Goal: Use online tool/utility: Utilize a website feature to perform a specific function

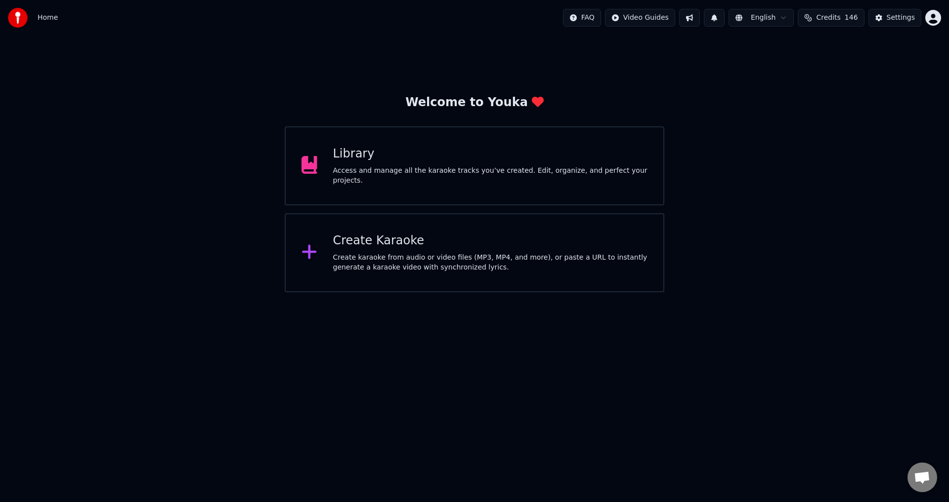
click at [363, 267] on div "Create karaoke from audio or video files (MP3, MP4, and more), or paste a URL t…" at bounding box center [490, 263] width 315 height 20
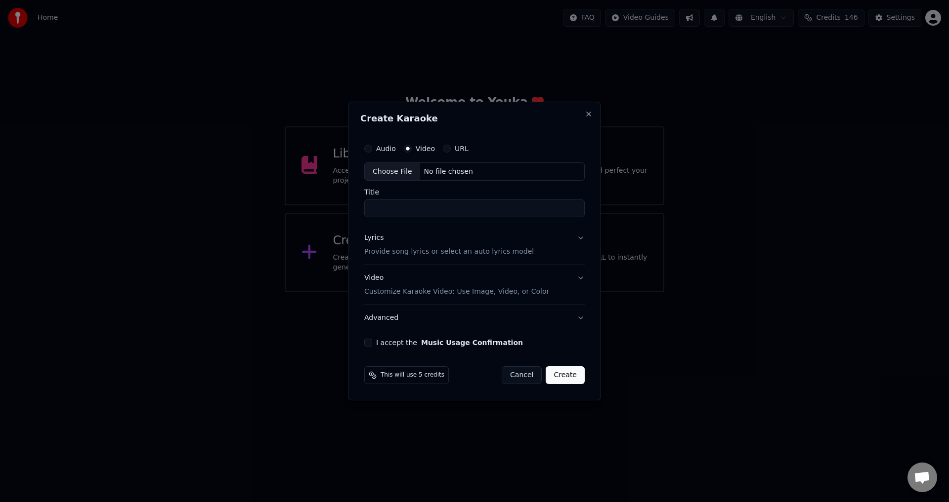
click at [447, 208] on input "Title" at bounding box center [474, 209] width 220 height 18
click at [580, 237] on button "Lyrics Provide song lyrics or select an auto lyrics model" at bounding box center [474, 246] width 220 height 40
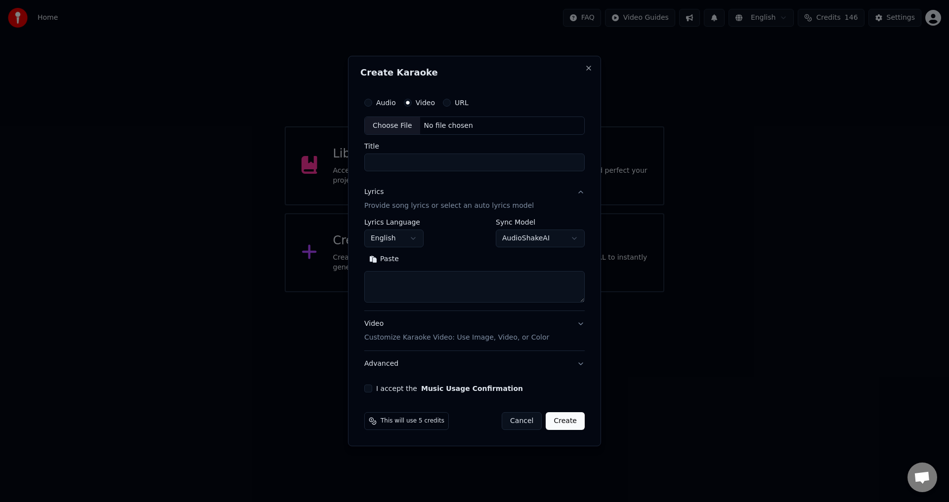
click at [427, 287] on textarea at bounding box center [474, 288] width 220 height 32
click at [583, 321] on button "Video Customize Karaoke Video: Use Image, Video, or Color" at bounding box center [474, 332] width 220 height 40
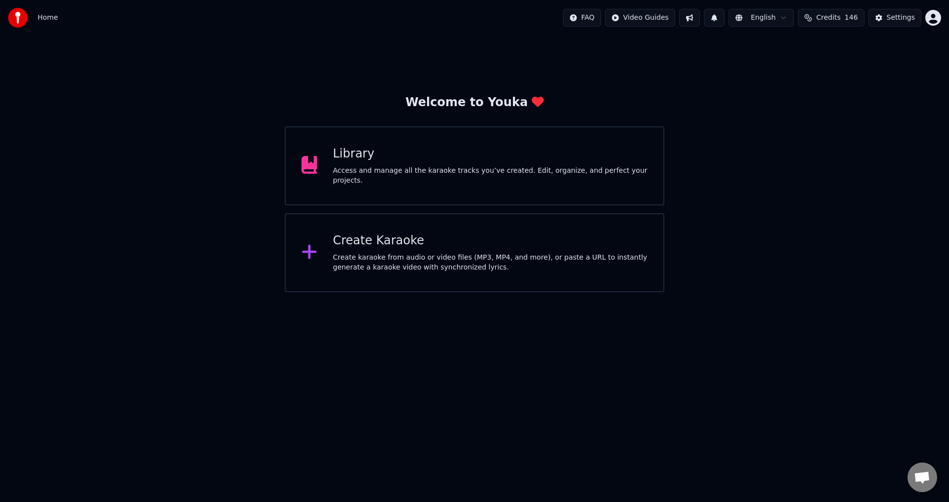
click at [866, 169] on div "Welcome to Youka Library Access and manage all the karaoke tracks you’ve create…" at bounding box center [474, 164] width 949 height 257
click at [458, 174] on div "Access and manage all the karaoke tracks you’ve created. Edit, organize, and pe…" at bounding box center [490, 176] width 315 height 20
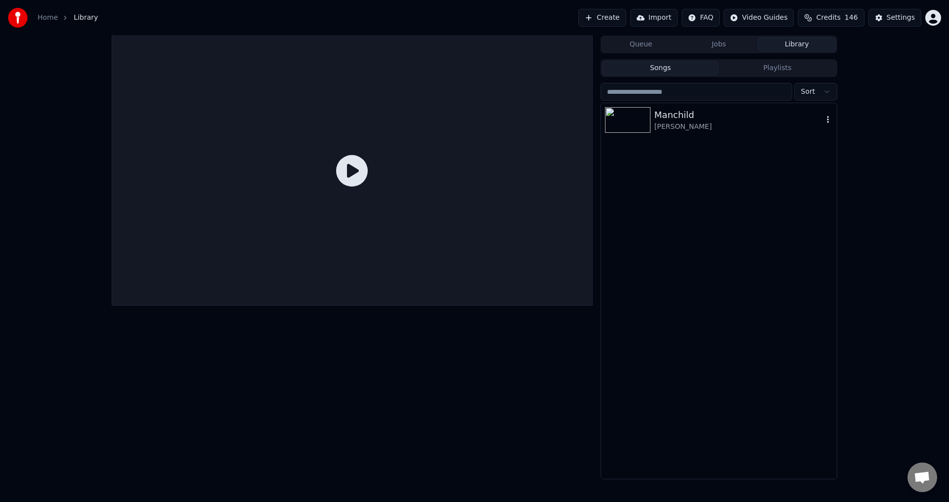
click at [674, 128] on div "[PERSON_NAME]" at bounding box center [738, 127] width 168 height 10
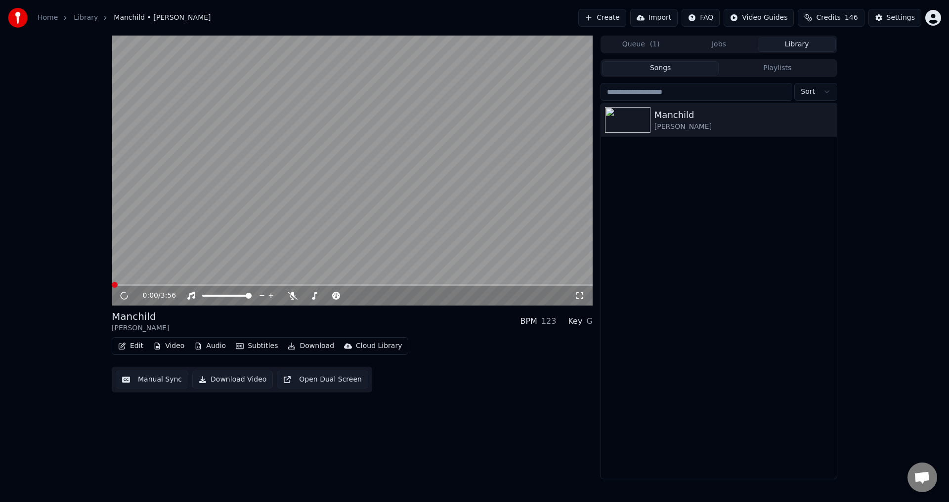
click at [130, 344] on button "Edit" at bounding box center [130, 346] width 33 height 14
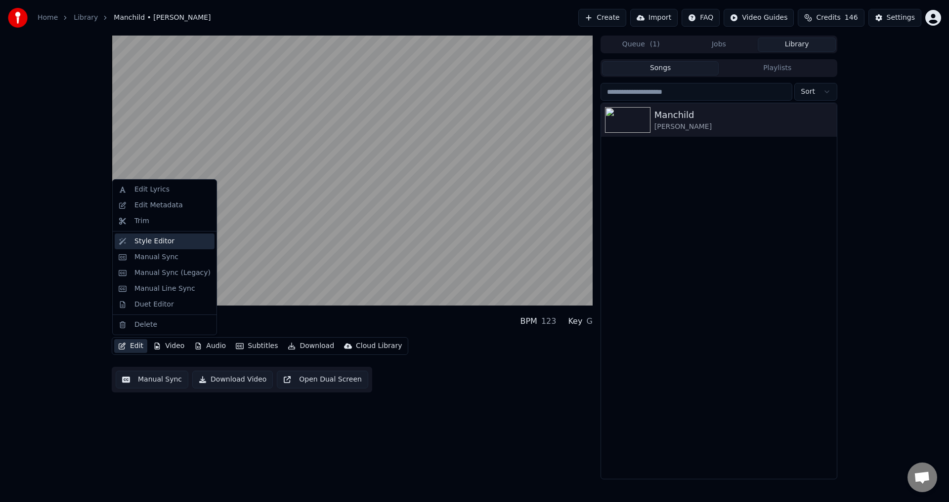
click at [168, 235] on div "Style Editor" at bounding box center [165, 242] width 100 height 16
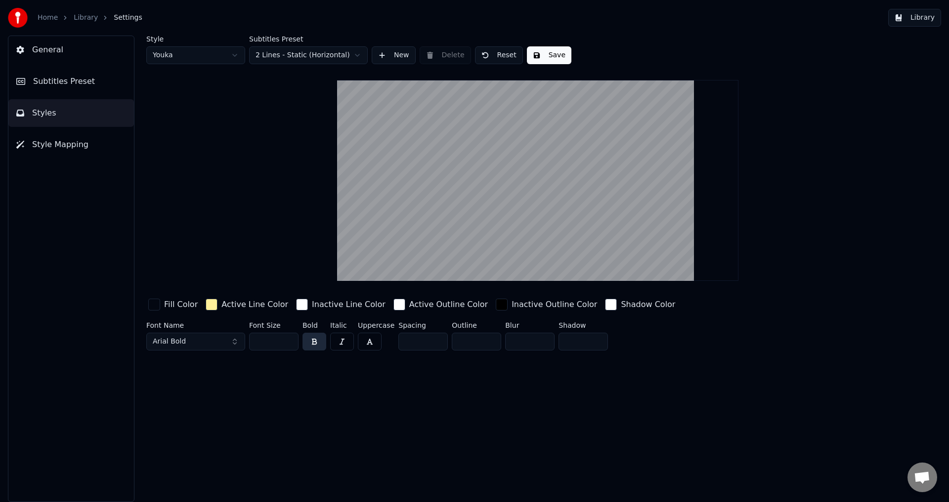
click at [273, 341] on input "**" at bounding box center [273, 342] width 49 height 18
drag, startPoint x: 273, startPoint y: 341, endPoint x: 208, endPoint y: 330, distance: 65.7
click at [208, 330] on div "Font Name Arial Bold Font Size ** Bold Italic Uppercase Spacing * Outline * Blu…" at bounding box center [478, 338] width 664 height 33
type input "***"
click at [48, 81] on span "Subtitles Preset" at bounding box center [64, 82] width 62 height 12
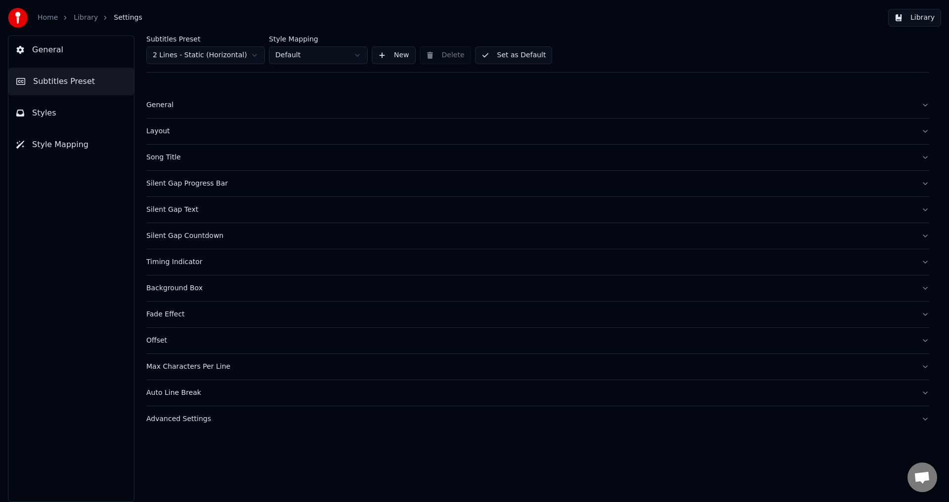
click at [47, 53] on span "General" at bounding box center [47, 50] width 31 height 12
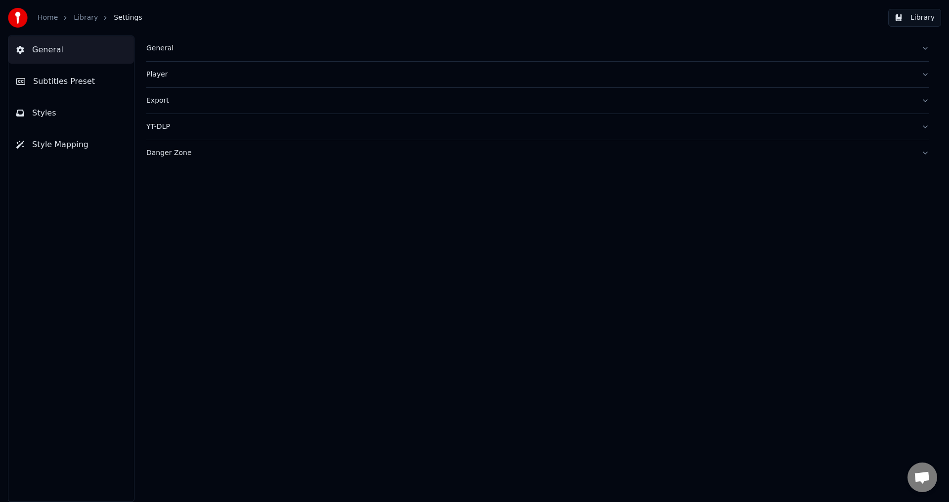
click at [54, 83] on span "Subtitles Preset" at bounding box center [64, 82] width 62 height 12
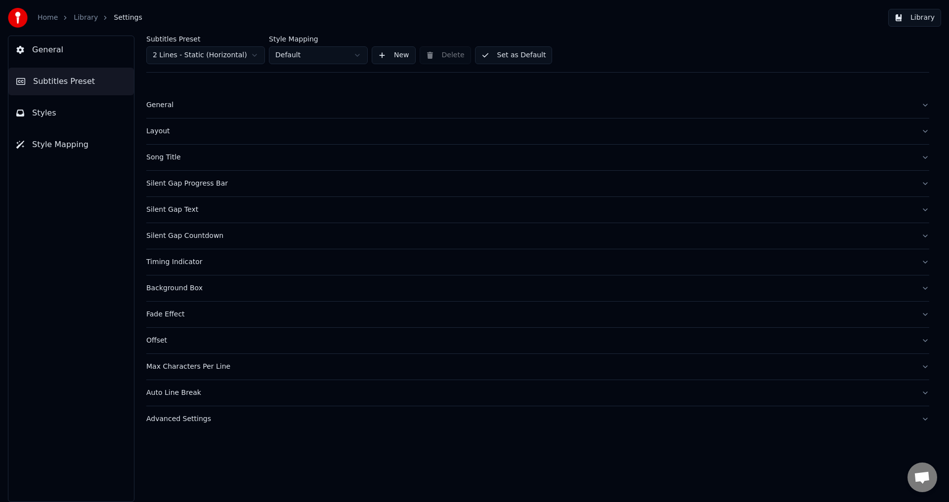
click at [45, 116] on span "Styles" at bounding box center [44, 113] width 24 height 12
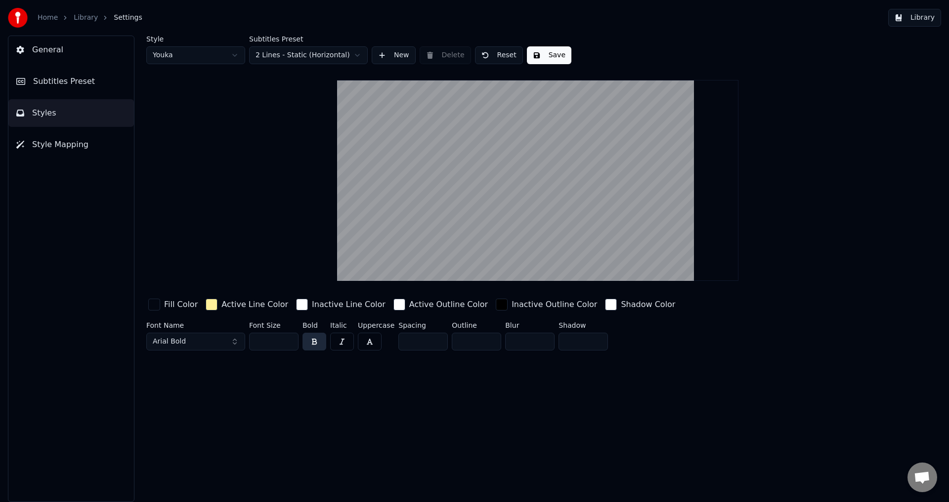
click at [61, 148] on span "Style Mapping" at bounding box center [60, 145] width 56 height 12
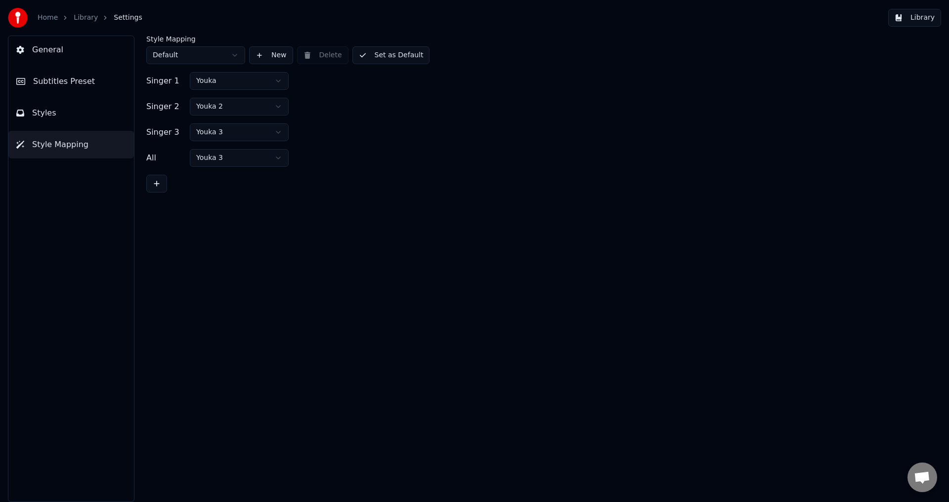
click at [51, 115] on span "Styles" at bounding box center [44, 113] width 24 height 12
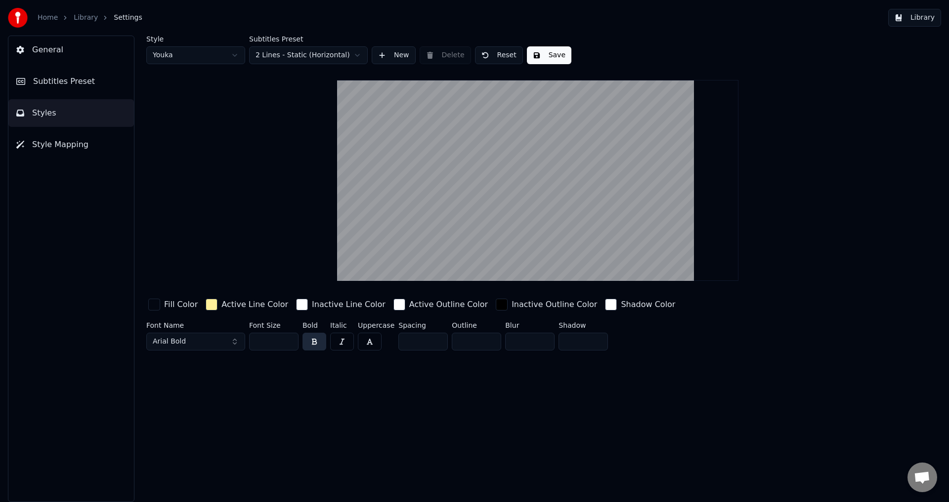
click at [48, 81] on span "Subtitles Preset" at bounding box center [64, 82] width 62 height 12
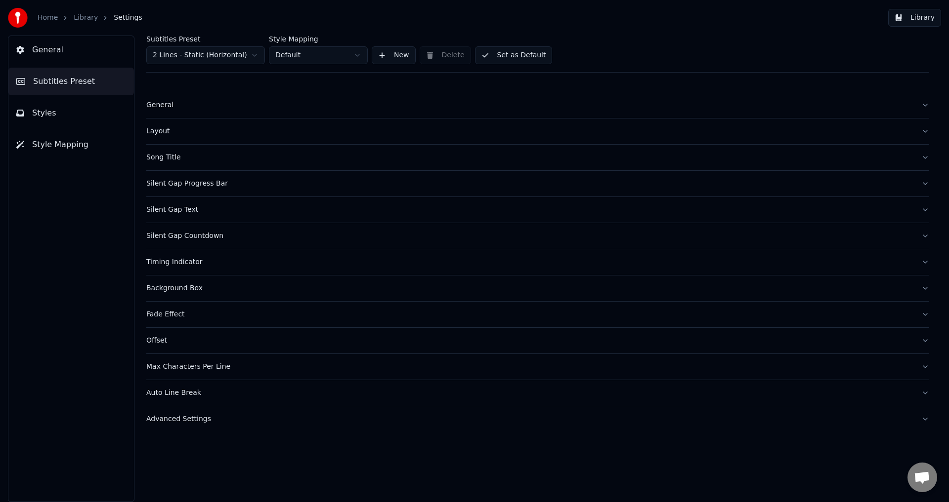
click at [206, 103] on div "General" at bounding box center [529, 105] width 767 height 10
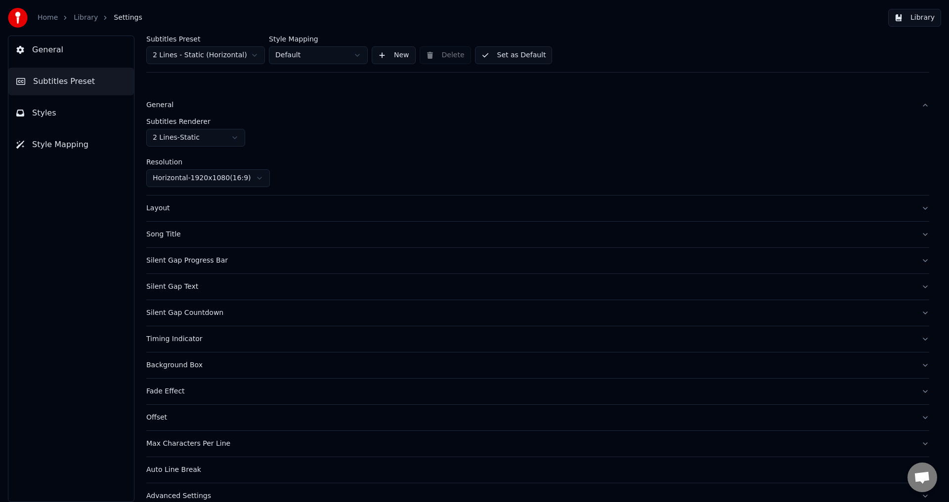
click at [206, 103] on div "General" at bounding box center [529, 105] width 767 height 10
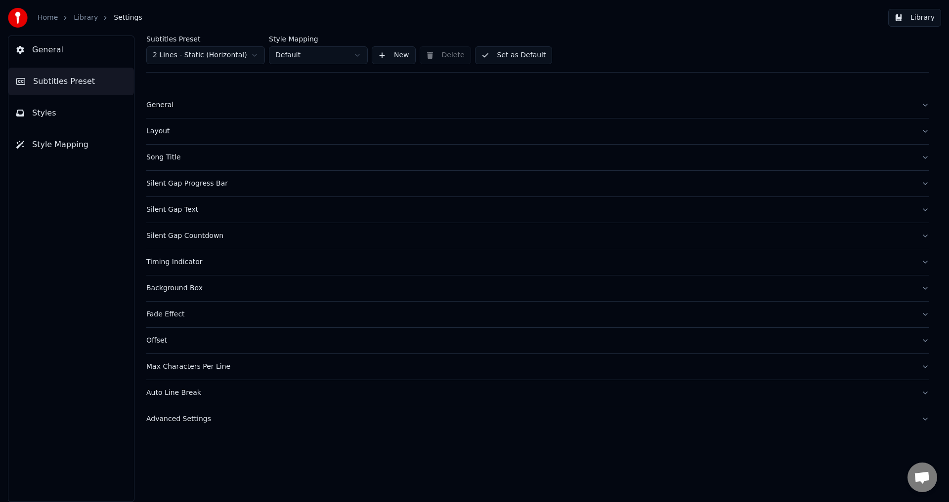
click at [193, 125] on button "Layout" at bounding box center [537, 132] width 783 height 26
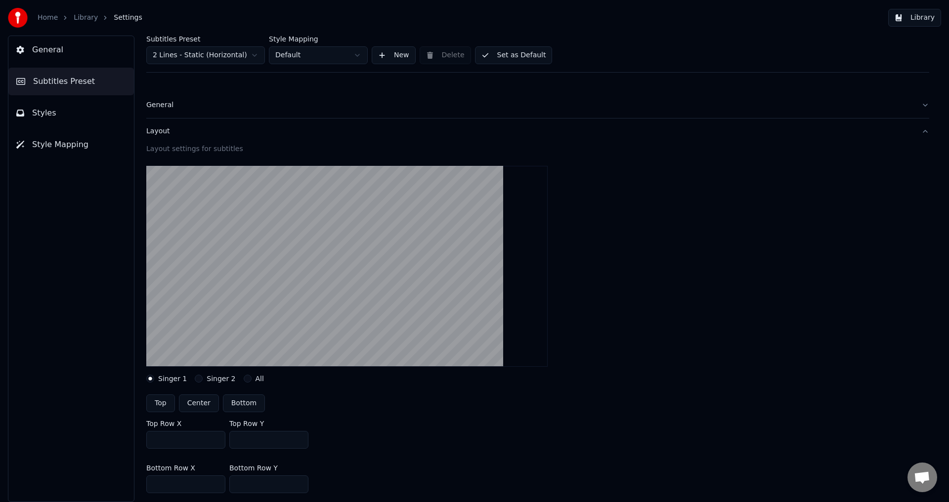
click at [242, 138] on button "Layout" at bounding box center [537, 132] width 783 height 26
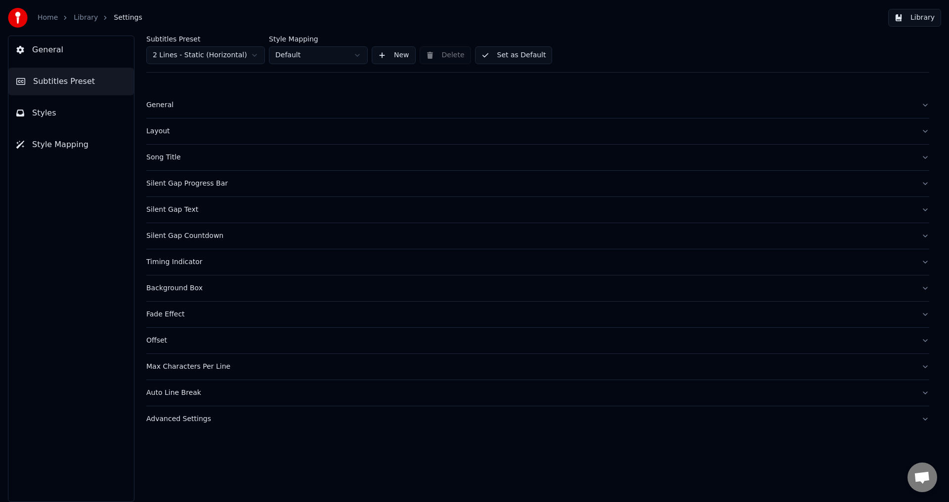
click at [308, 156] on div "Song Title" at bounding box center [529, 158] width 767 height 10
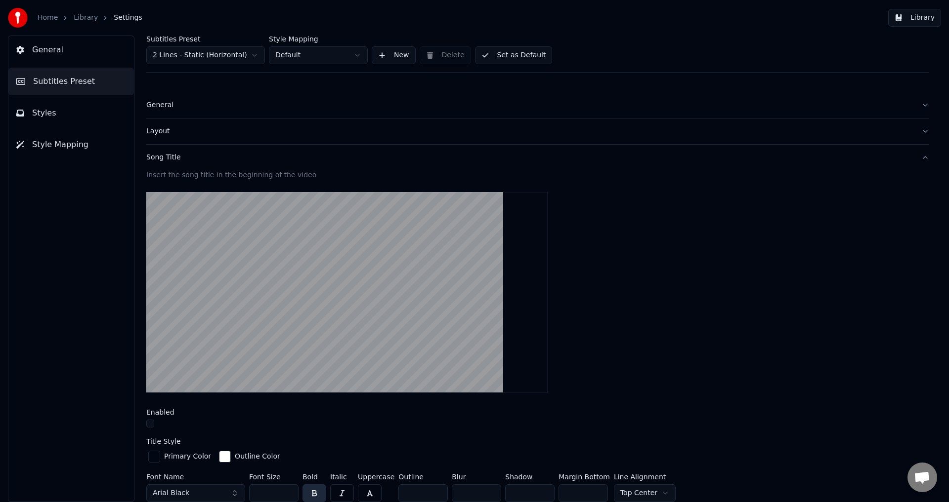
click at [318, 157] on div "Song Title" at bounding box center [529, 158] width 767 height 10
